Goal: Information Seeking & Learning: Learn about a topic

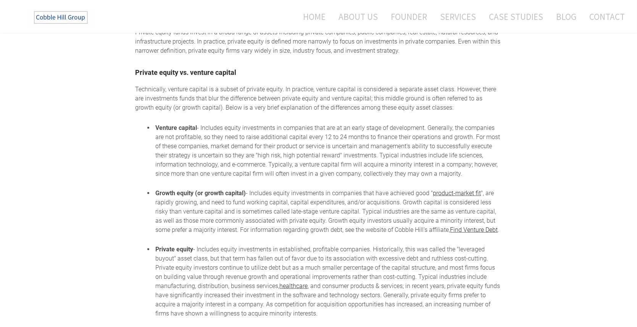
scroll to position [1151, 0]
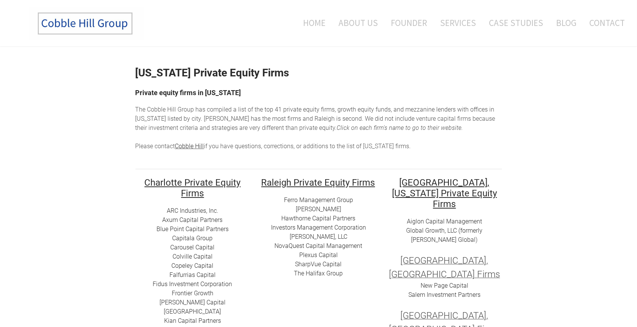
scroll to position [0, 0]
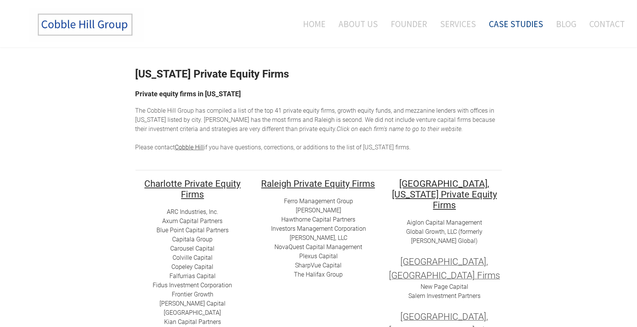
click at [507, 26] on link "Case Studies" at bounding box center [516, 24] width 66 height 32
click at [369, 28] on link "About Us" at bounding box center [358, 24] width 51 height 32
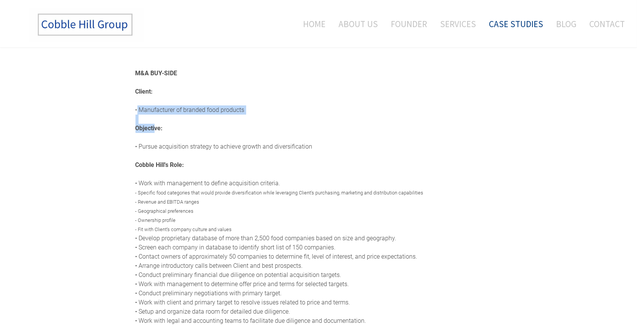
drag, startPoint x: 138, startPoint y: 111, endPoint x: 154, endPoint y: 129, distance: 24.0
click at [154, 129] on div "​ M&A BUY-SIDE Client: • Manufacturer of branded food products Objective: • Pur…" at bounding box center [318, 220] width 366 height 302
drag, startPoint x: 154, startPoint y: 129, endPoint x: 82, endPoint y: 158, distance: 77.8
click at [82, 158] on div "​ M&A BUY-SIDE Client: • Manufacturer of branded food products Objective: • Pur…" at bounding box center [318, 257] width 637 height 420
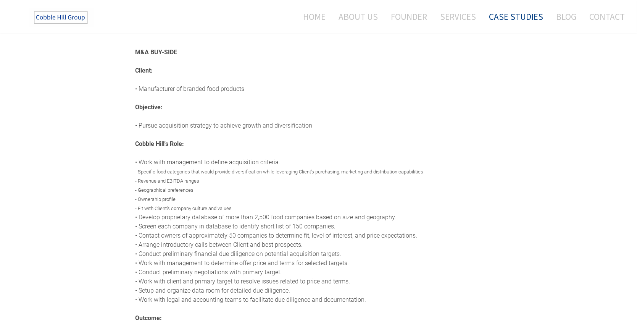
scroll to position [38, 0]
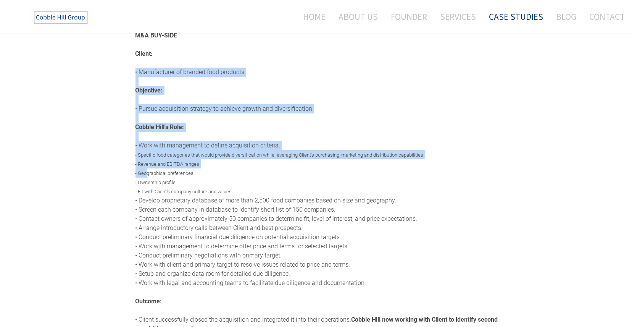
drag, startPoint x: 117, startPoint y: 75, endPoint x: 141, endPoint y: 170, distance: 98.7
click at [141, 170] on div "​ M&A BUY-SIDE Client: • Manufacturer of branded food products Objective: • Pur…" at bounding box center [318, 220] width 637 height 420
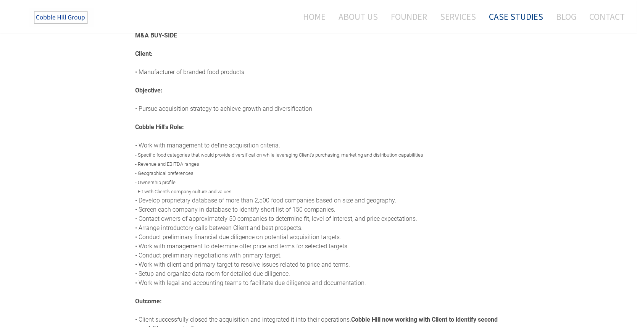
drag, startPoint x: 141, startPoint y: 170, endPoint x: 82, endPoint y: 204, distance: 68.0
click at [82, 204] on div "​ M&A BUY-SIDE Client: • Manufacturer of branded food products Objective: • Pur…" at bounding box center [318, 220] width 637 height 420
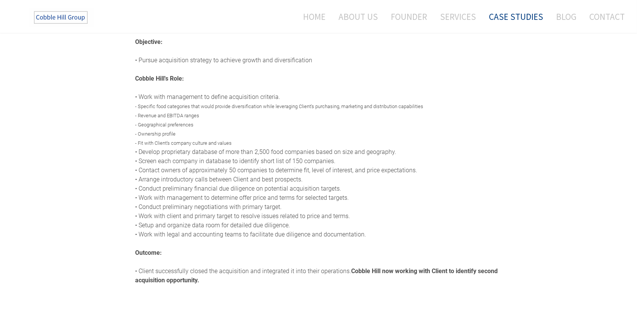
scroll to position [190, 0]
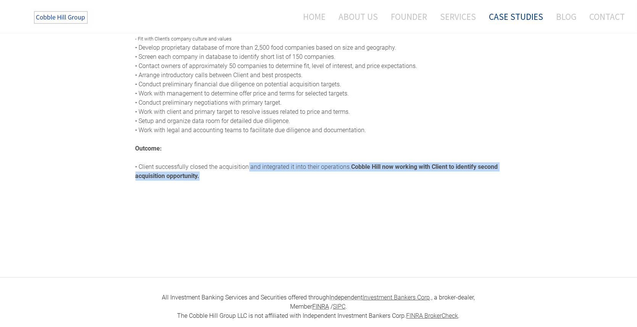
drag, startPoint x: 240, startPoint y: 175, endPoint x: 248, endPoint y: 167, distance: 10.8
click at [248, 167] on div "​ M&A BUY-SIDE Client: • Manufacturer of branded food products Objective: • Pur…" at bounding box center [318, 29] width 366 height 302
drag, startPoint x: 248, startPoint y: 167, endPoint x: 236, endPoint y: 183, distance: 20.4
click at [236, 183] on div "​ M&A BUY-SIDE Client: • Manufacturer of branded food products Objective: • Pur…" at bounding box center [318, 65] width 366 height 374
drag, startPoint x: 224, startPoint y: 179, endPoint x: 230, endPoint y: 167, distance: 13.1
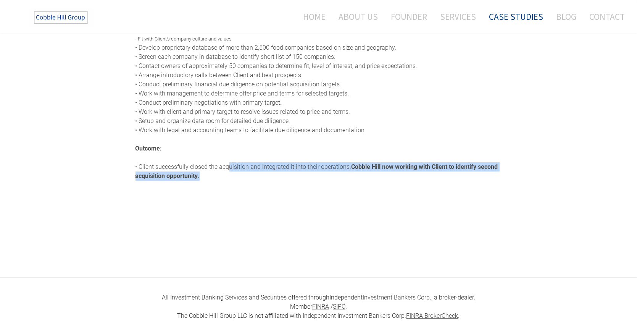
click at [230, 167] on div "​ M&A BUY-SIDE Client: • Manufacturer of branded food products Objective: • Pur…" at bounding box center [318, 29] width 366 height 302
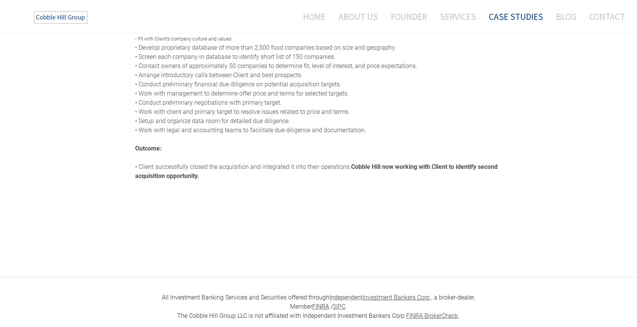
drag, startPoint x: 230, startPoint y: 167, endPoint x: 219, endPoint y: 193, distance: 29.0
click at [219, 193] on div at bounding box center [318, 221] width 366 height 61
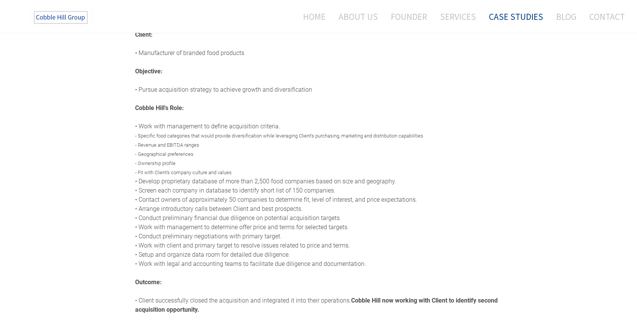
scroll to position [0, 0]
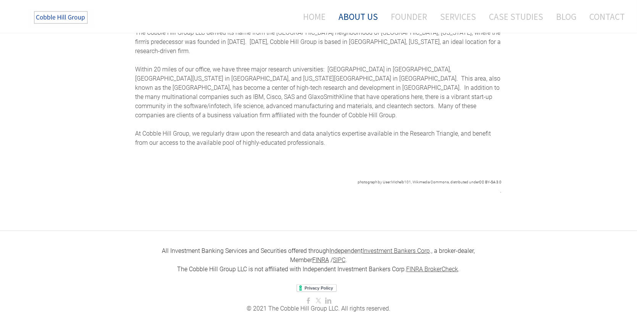
scroll to position [362, 0]
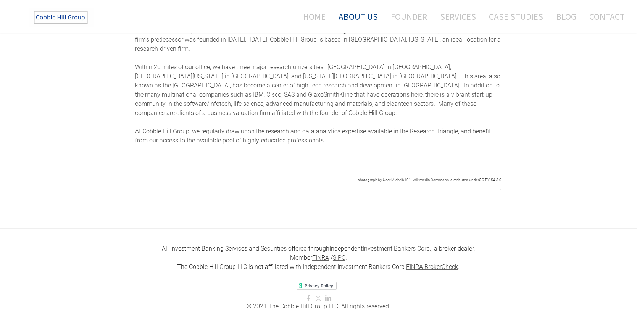
click at [383, 244] on u "Investment Bankers Corp" at bounding box center [396, 247] width 67 height 7
